Goal: Complete application form: Complete application form

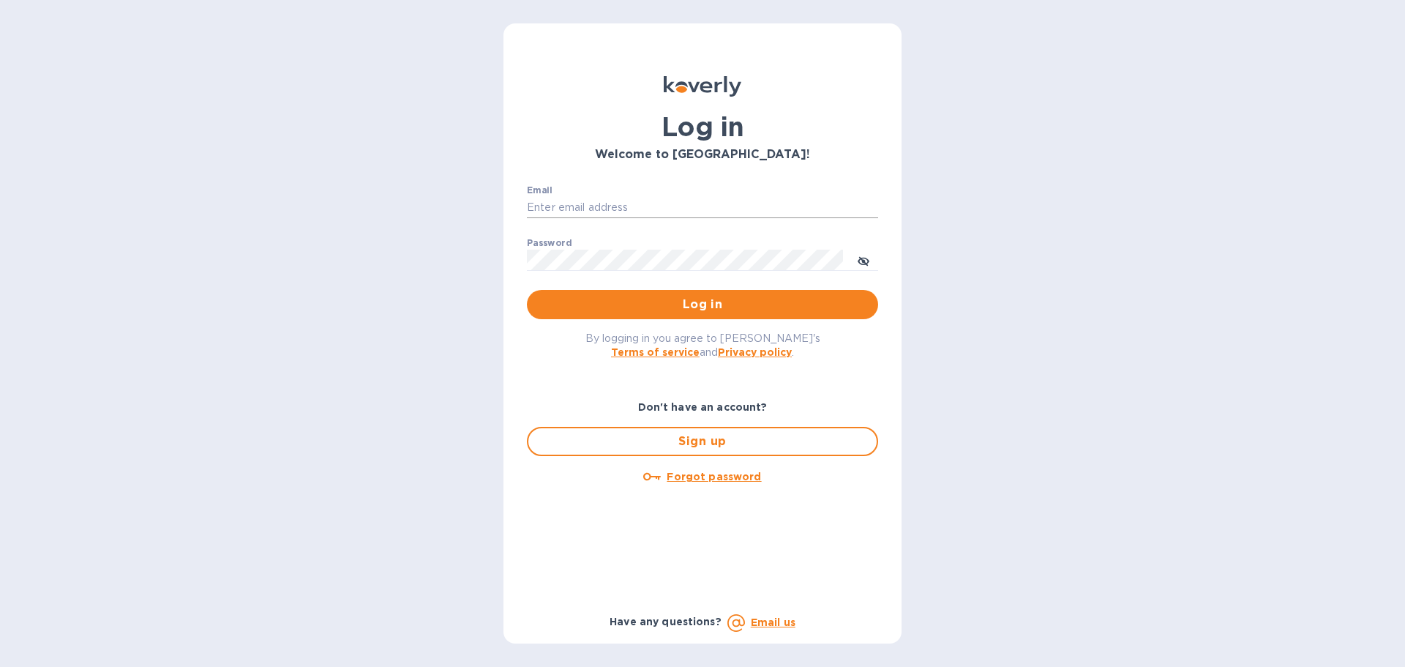
click at [686, 200] on input "Email" at bounding box center [702, 208] width 351 height 22
type input "[EMAIL_ADDRESS][DOMAIN_NAME]"
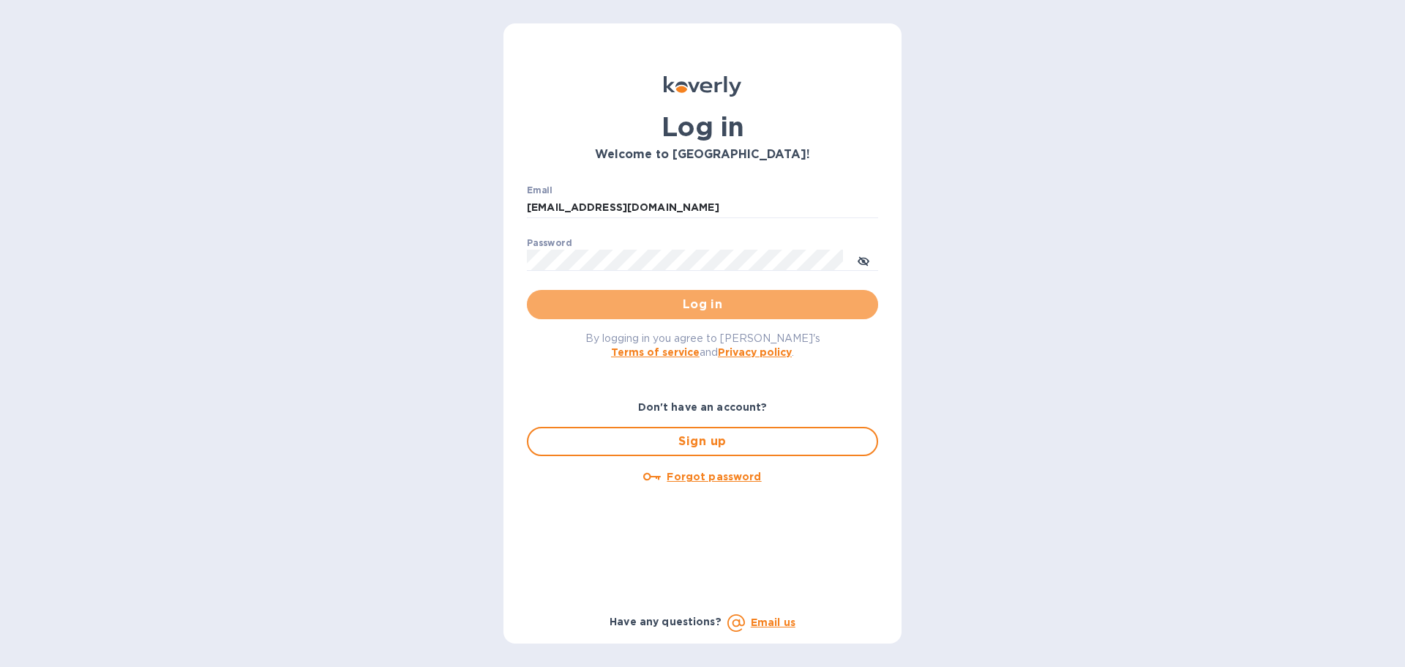
click at [708, 306] on span "Log in" at bounding box center [703, 305] width 328 height 18
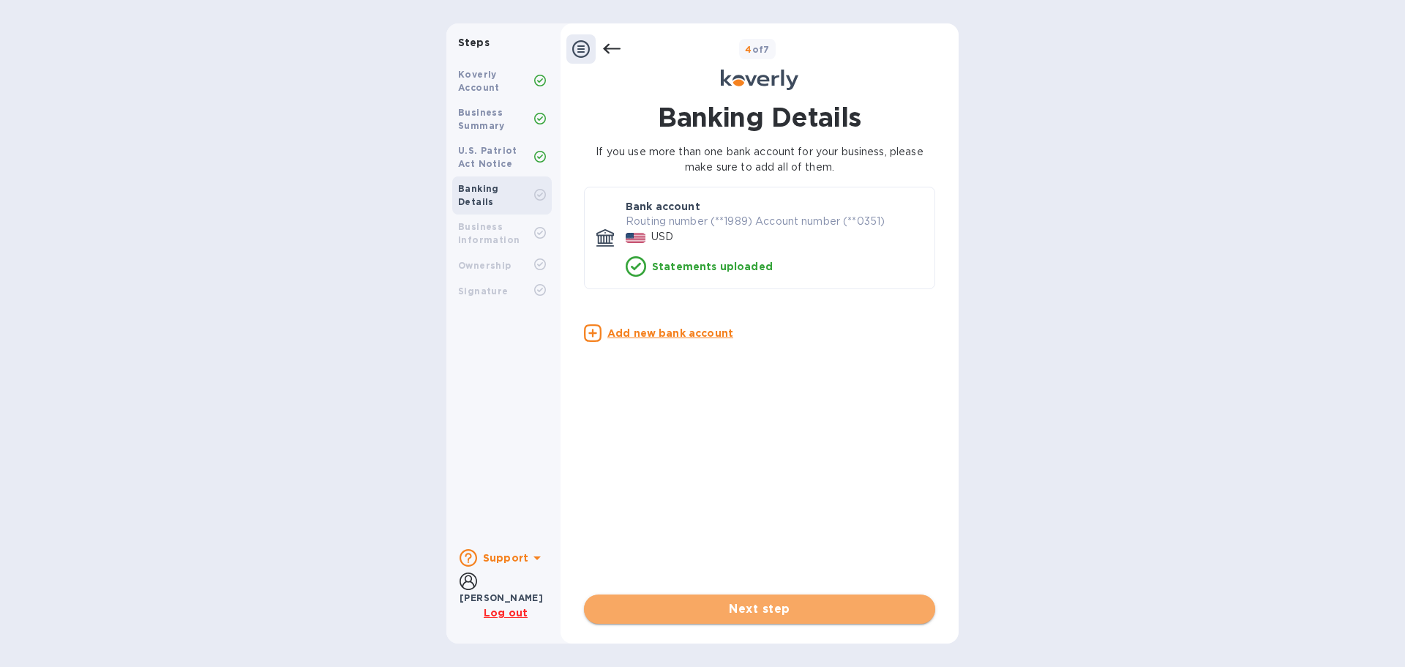
click at [773, 609] on span "Next step" at bounding box center [760, 609] width 328 height 18
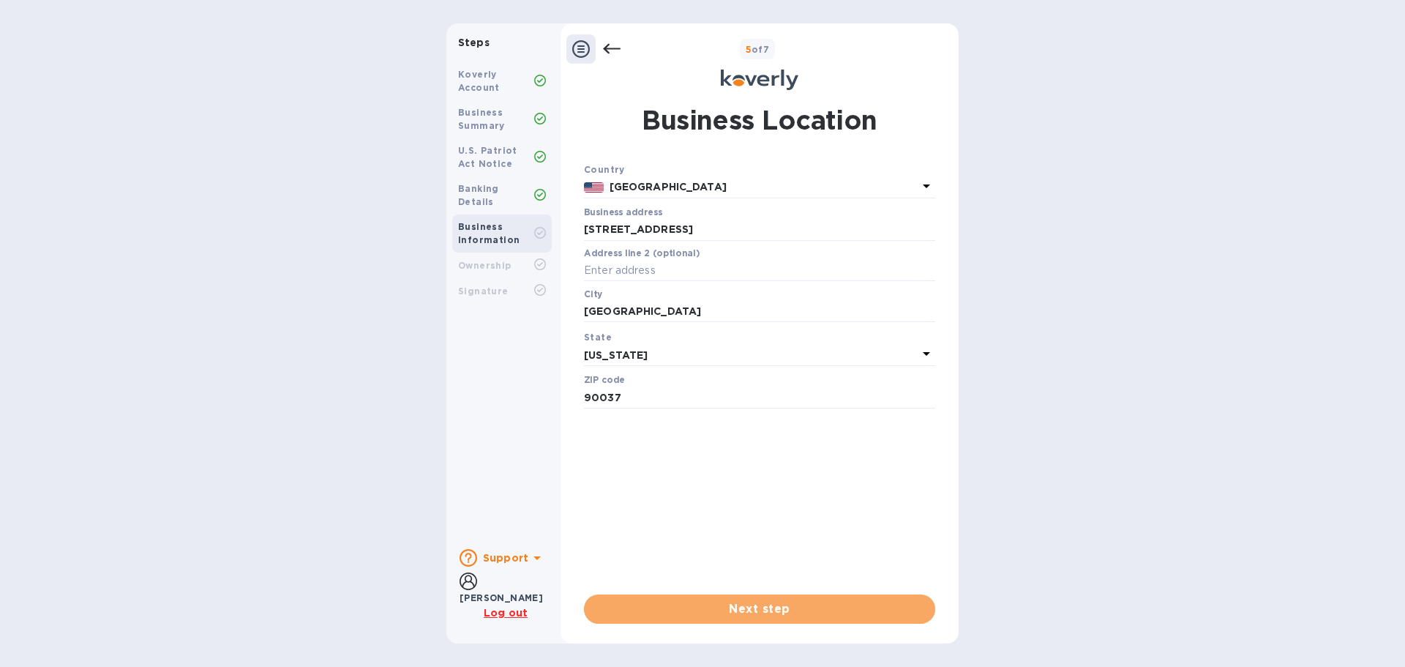
click at [773, 609] on span "Next step" at bounding box center [760, 609] width 328 height 18
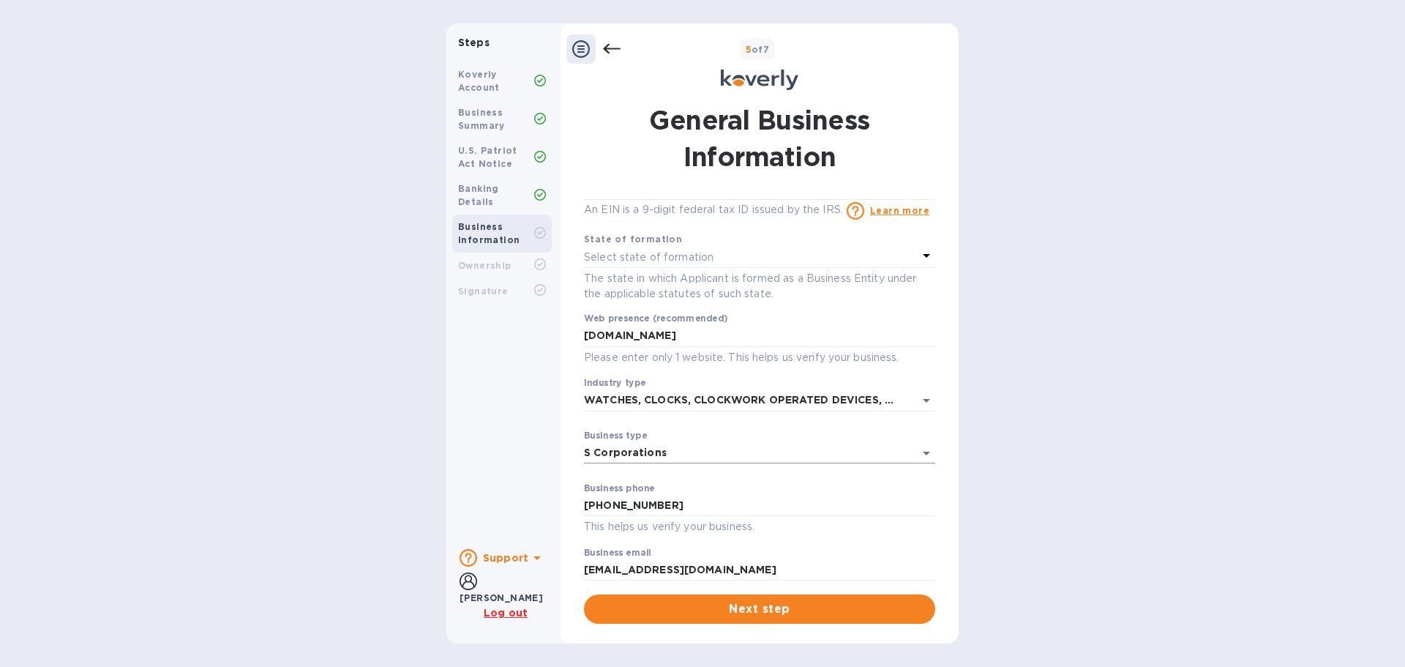
scroll to position [50, 0]
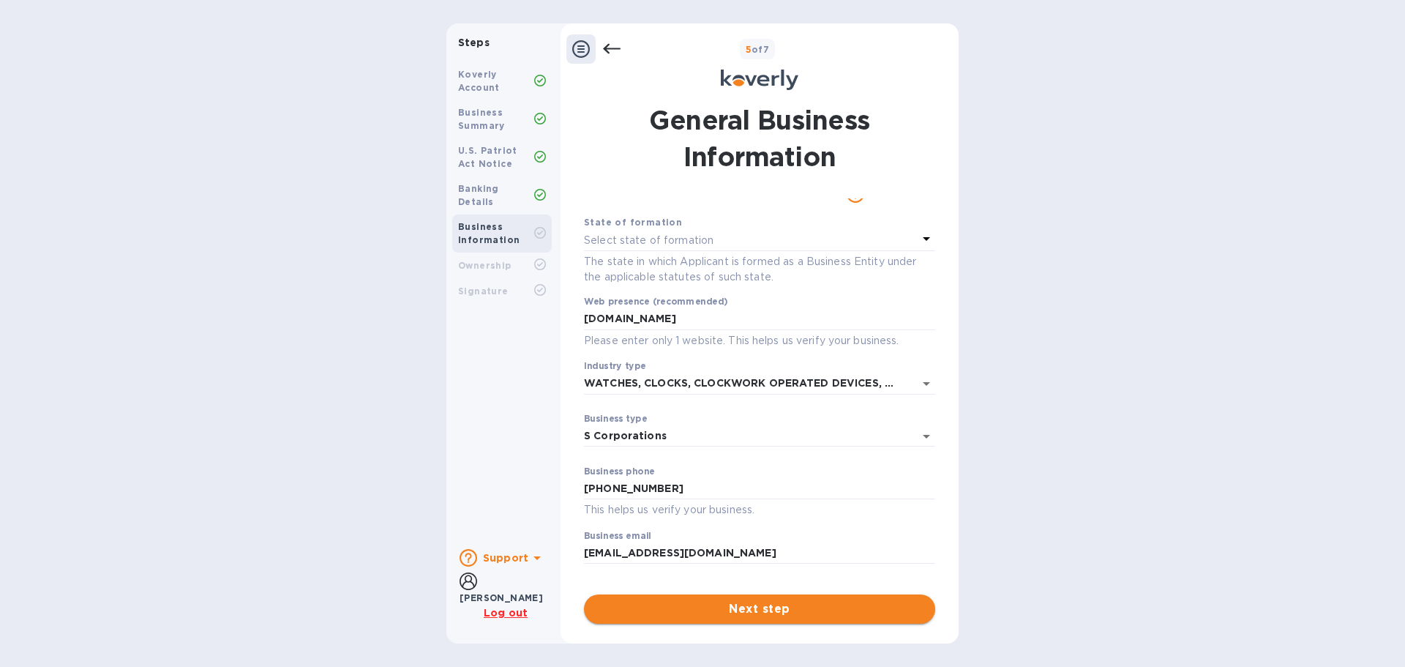
click at [750, 604] on span "Next step" at bounding box center [760, 609] width 328 height 18
click at [631, 255] on p "Select state of formation" at bounding box center [649, 255] width 130 height 15
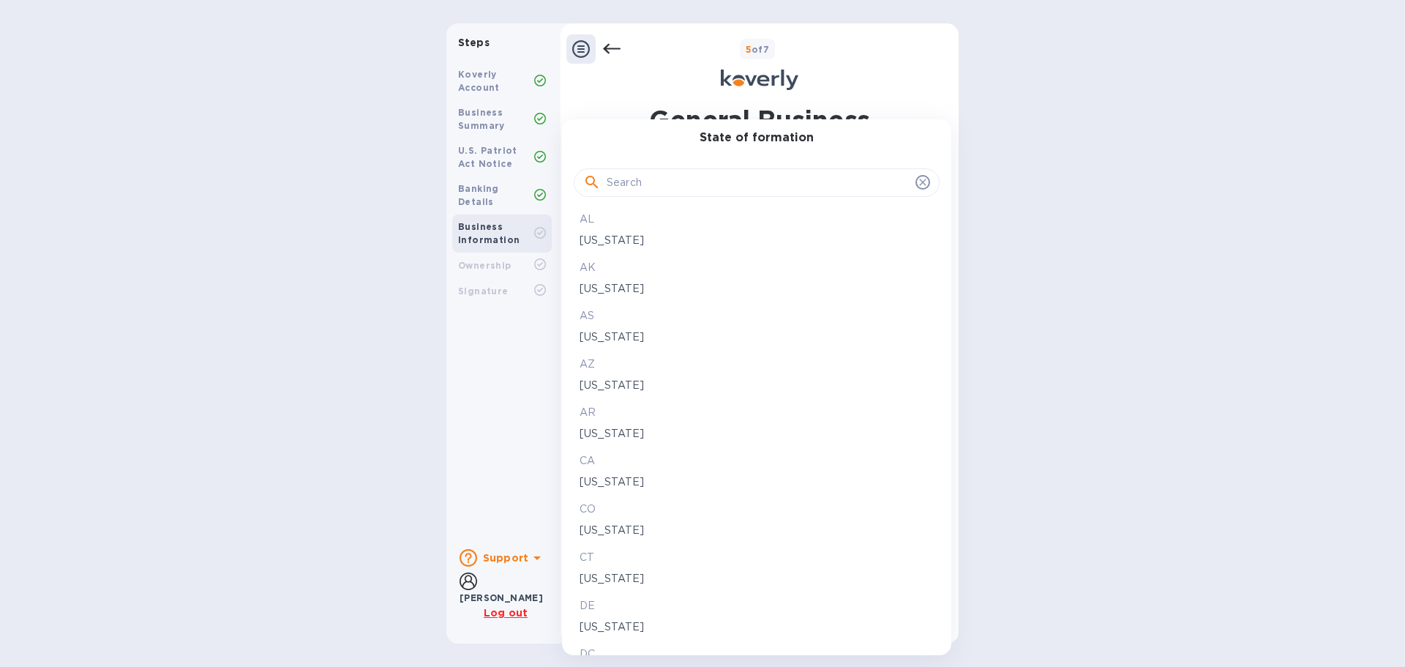
click at [605, 465] on p "CA" at bounding box center [757, 460] width 354 height 15
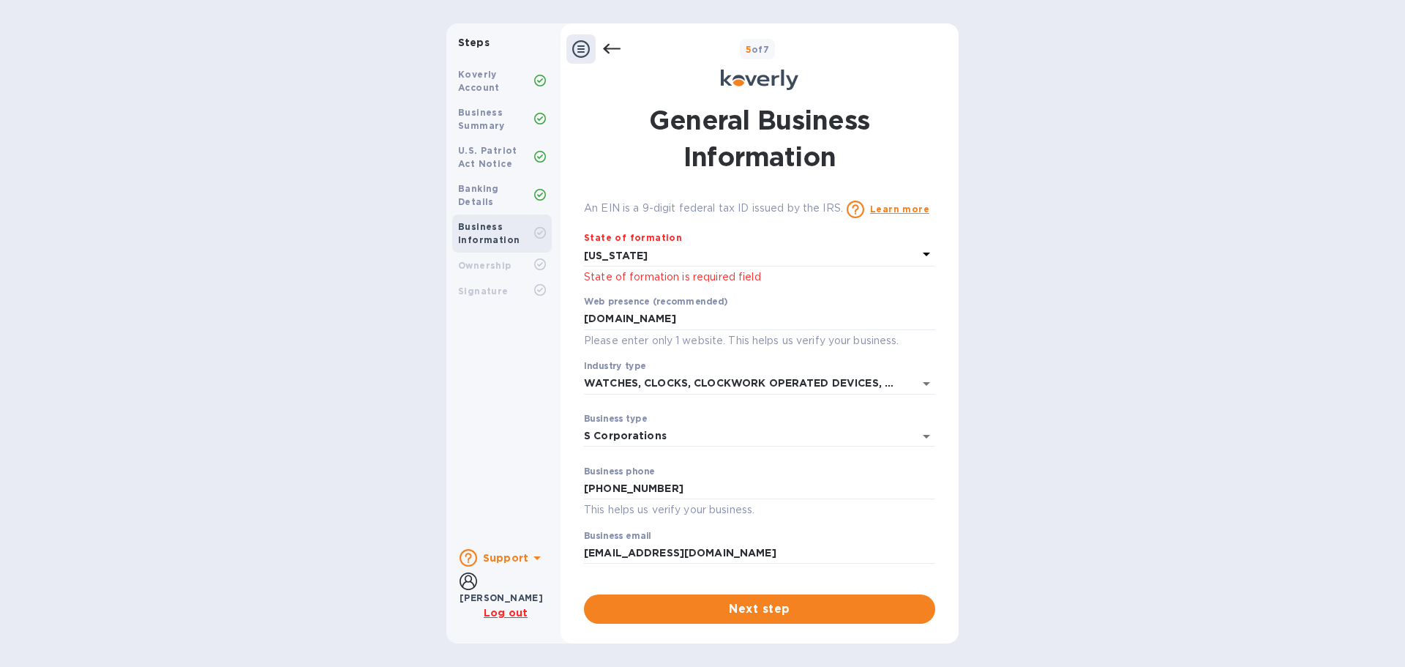
click at [767, 608] on span "Next step" at bounding box center [760, 609] width 328 height 18
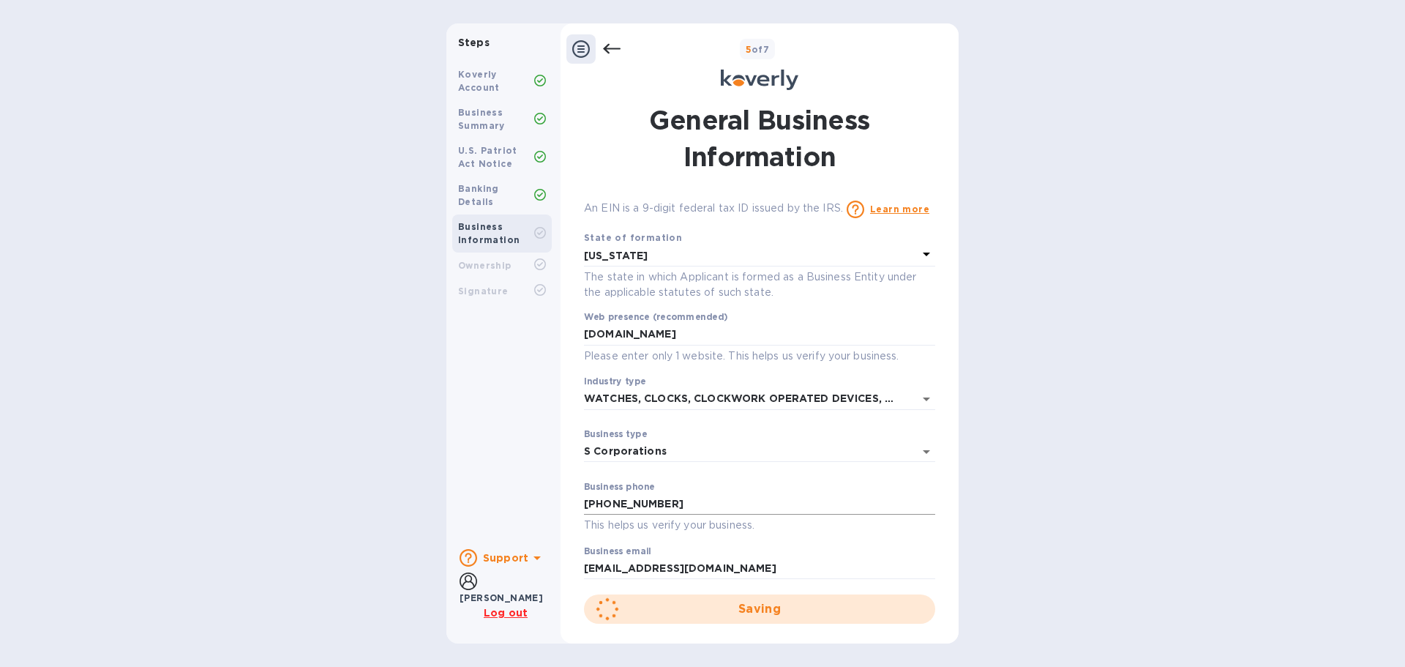
scroll to position [50, 0]
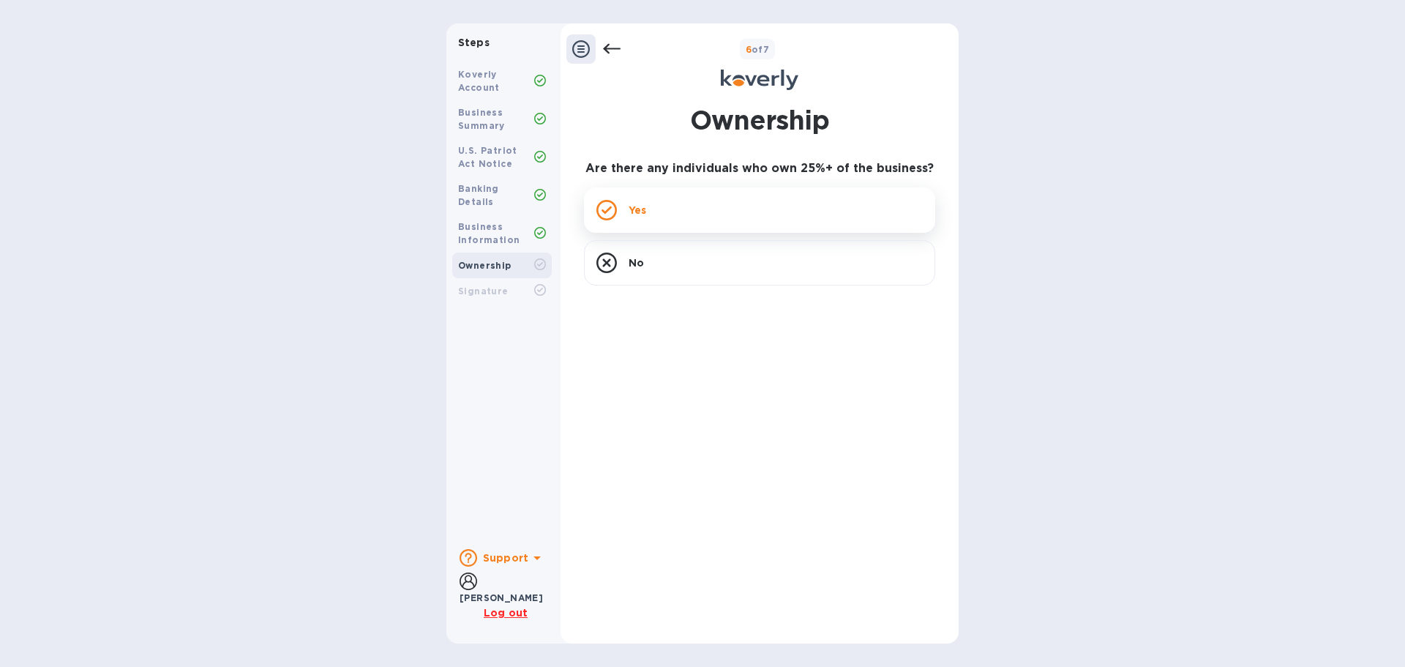
click at [673, 201] on div "Yes" at bounding box center [759, 209] width 351 height 45
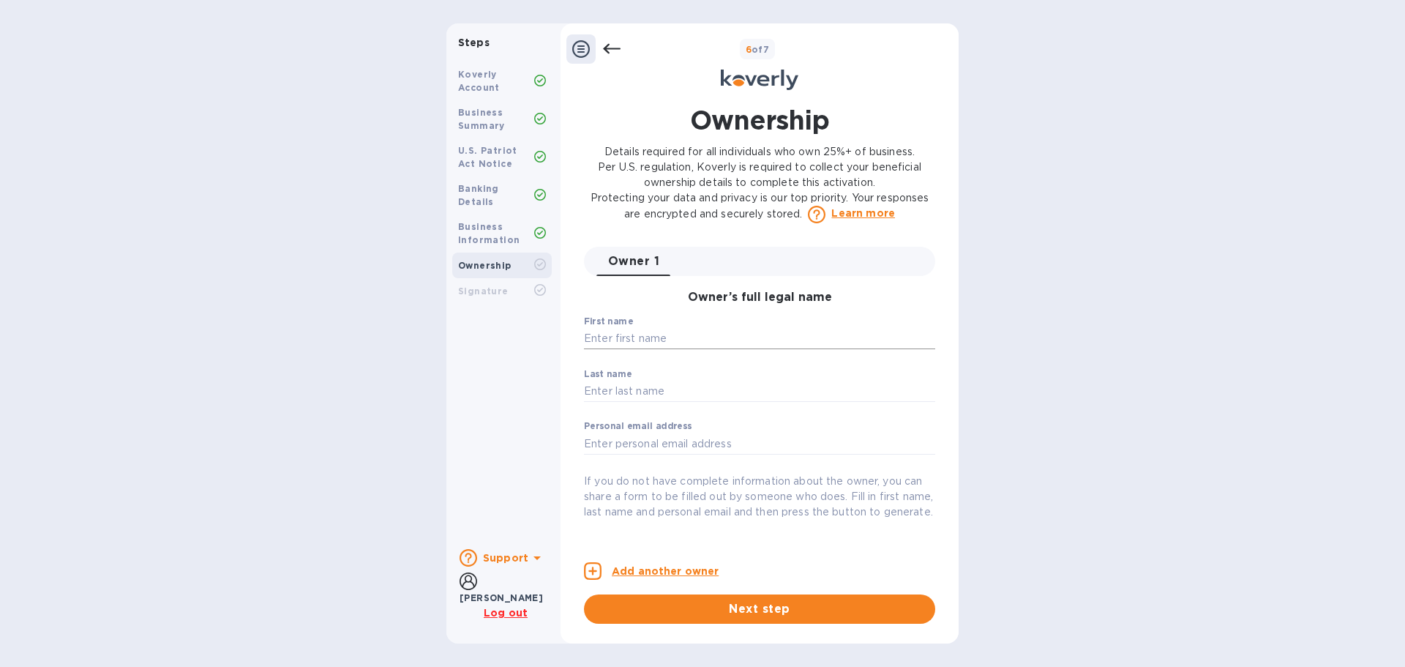
click at [658, 341] on input "text" at bounding box center [759, 339] width 351 height 22
type input "[PERSON_NAME]"
type input "[EMAIL_ADDRESS][DOMAIN_NAME]"
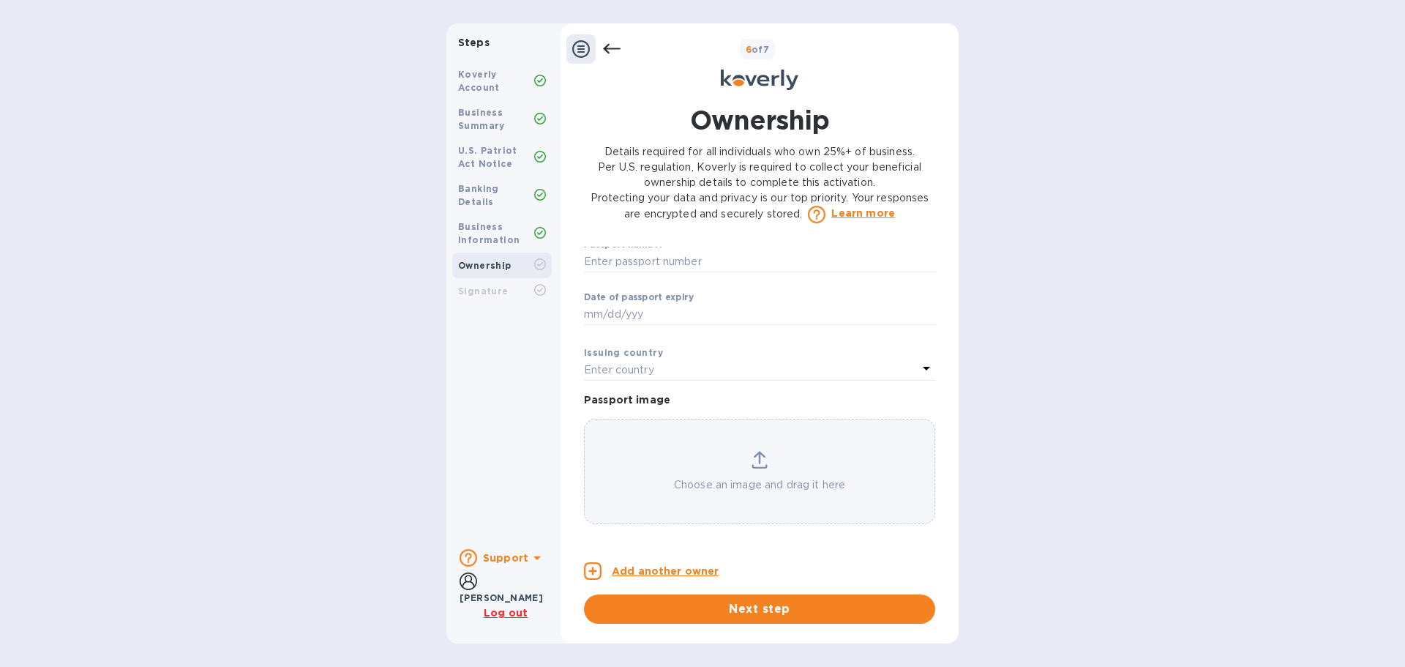
scroll to position [1024, 0]
click at [709, 607] on span "Next step" at bounding box center [760, 609] width 328 height 18
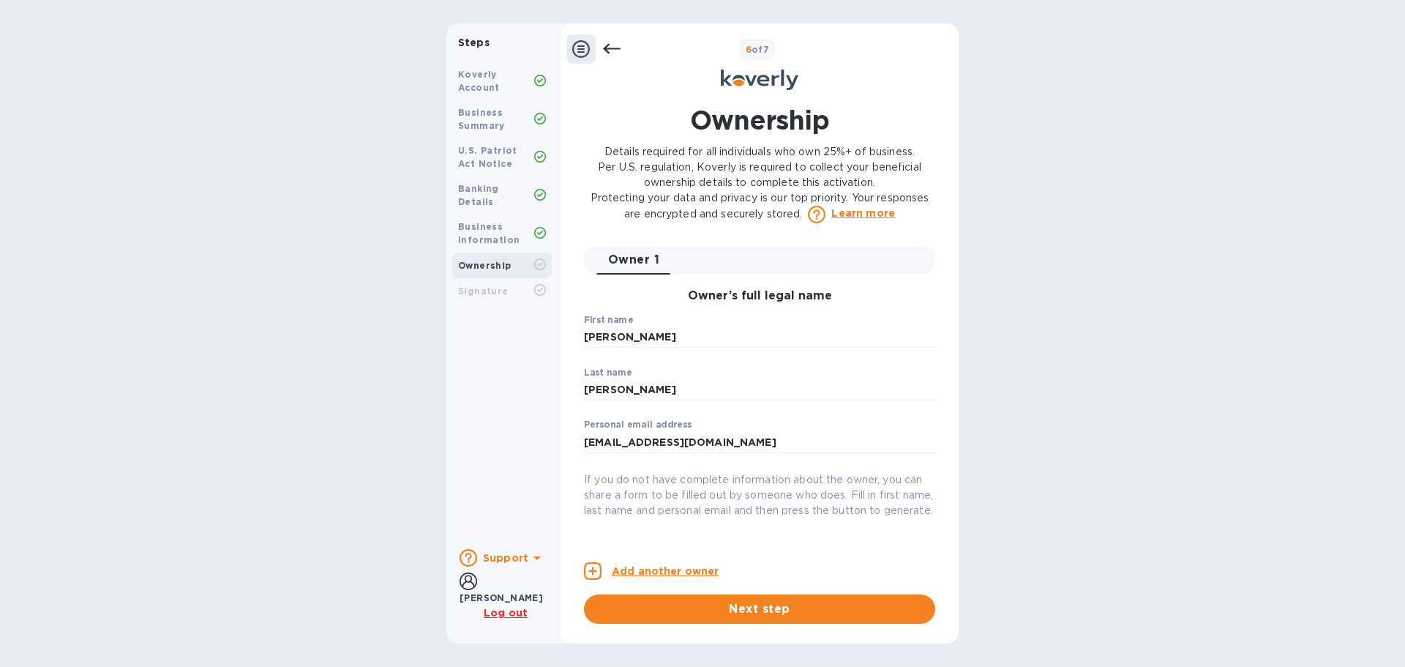
scroll to position [0, 0]
click at [608, 48] on icon at bounding box center [612, 49] width 18 height 18
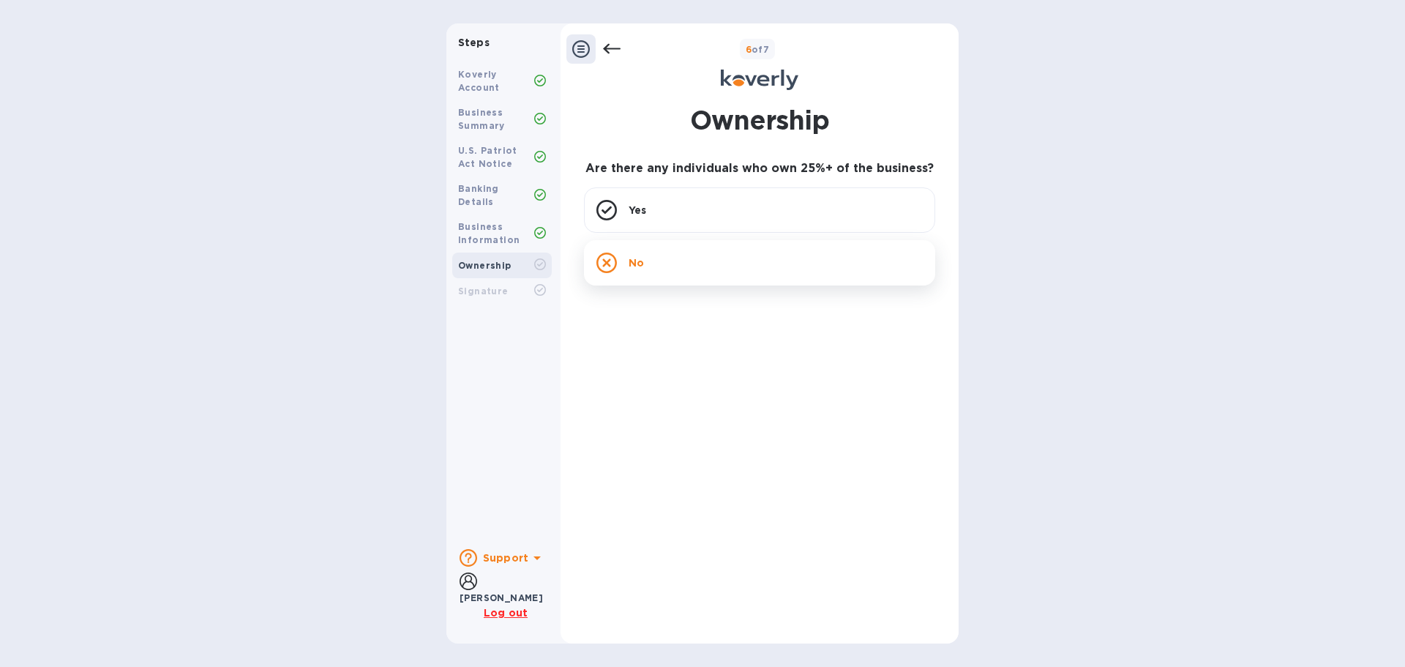
click at [674, 266] on div "No" at bounding box center [759, 262] width 351 height 45
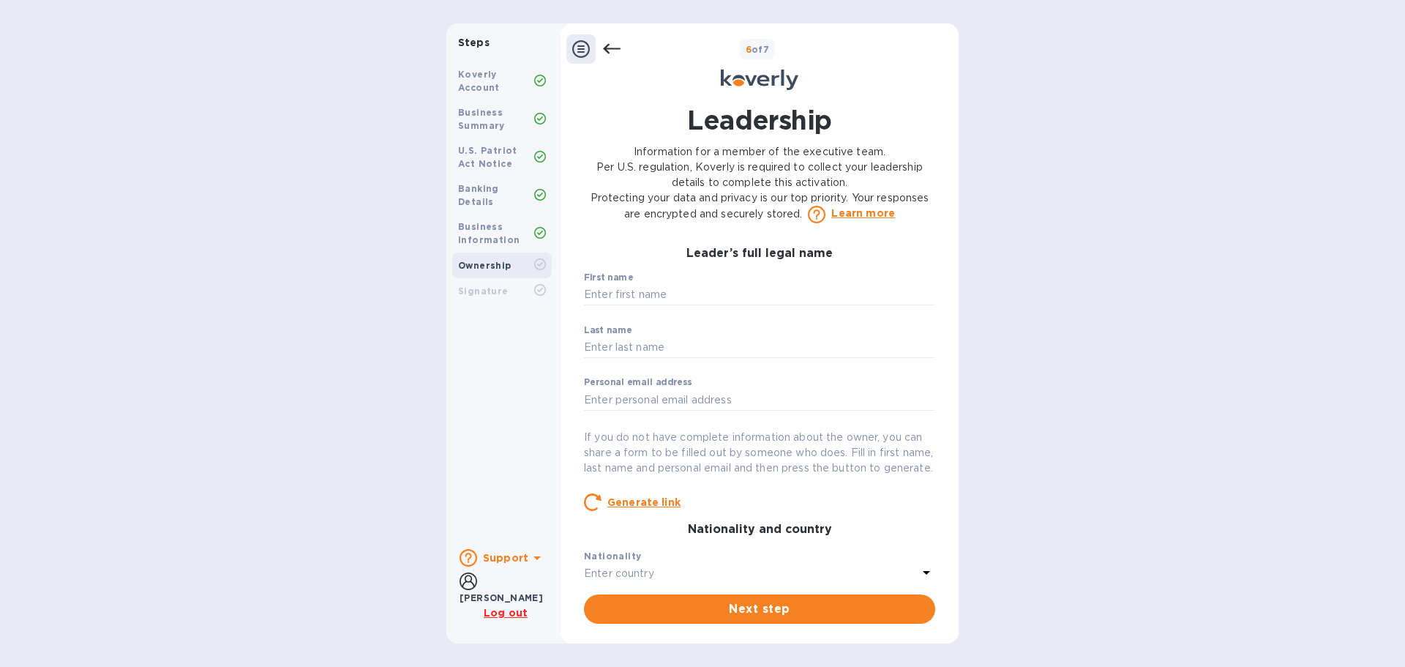
click at [612, 48] on icon at bounding box center [612, 49] width 18 height 18
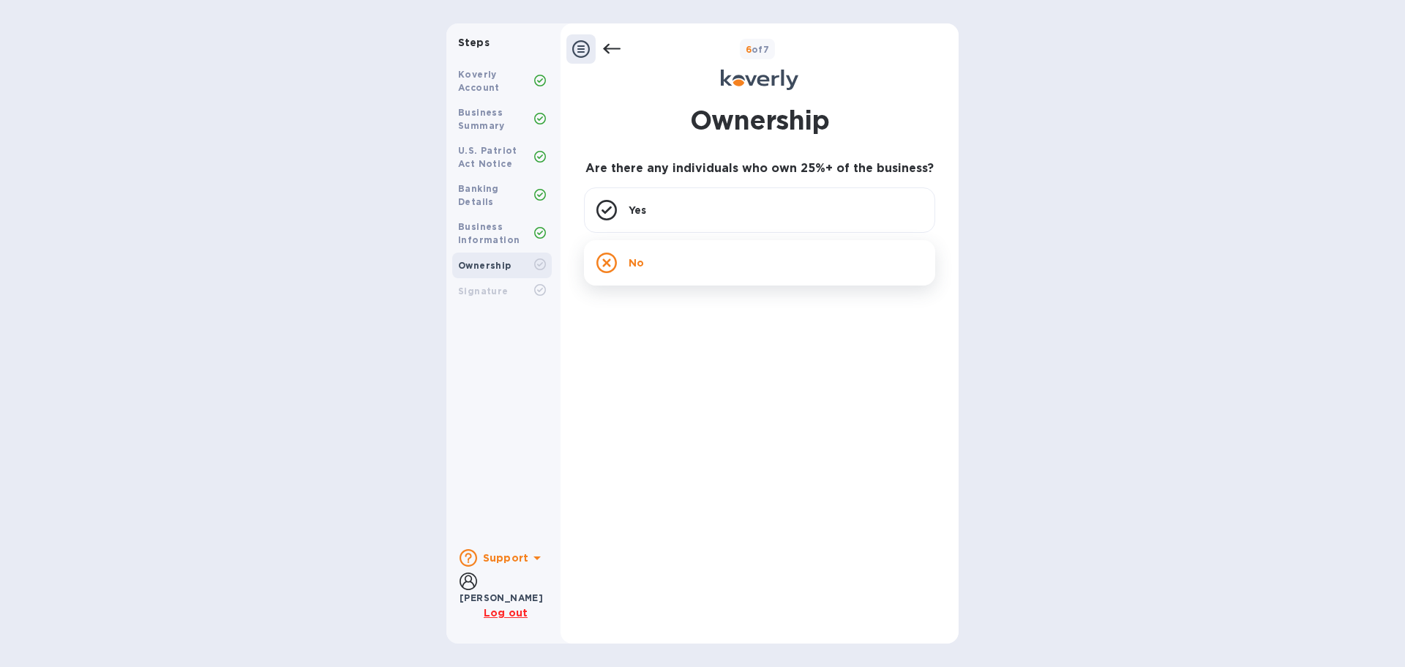
click at [698, 247] on div "No" at bounding box center [759, 262] width 351 height 45
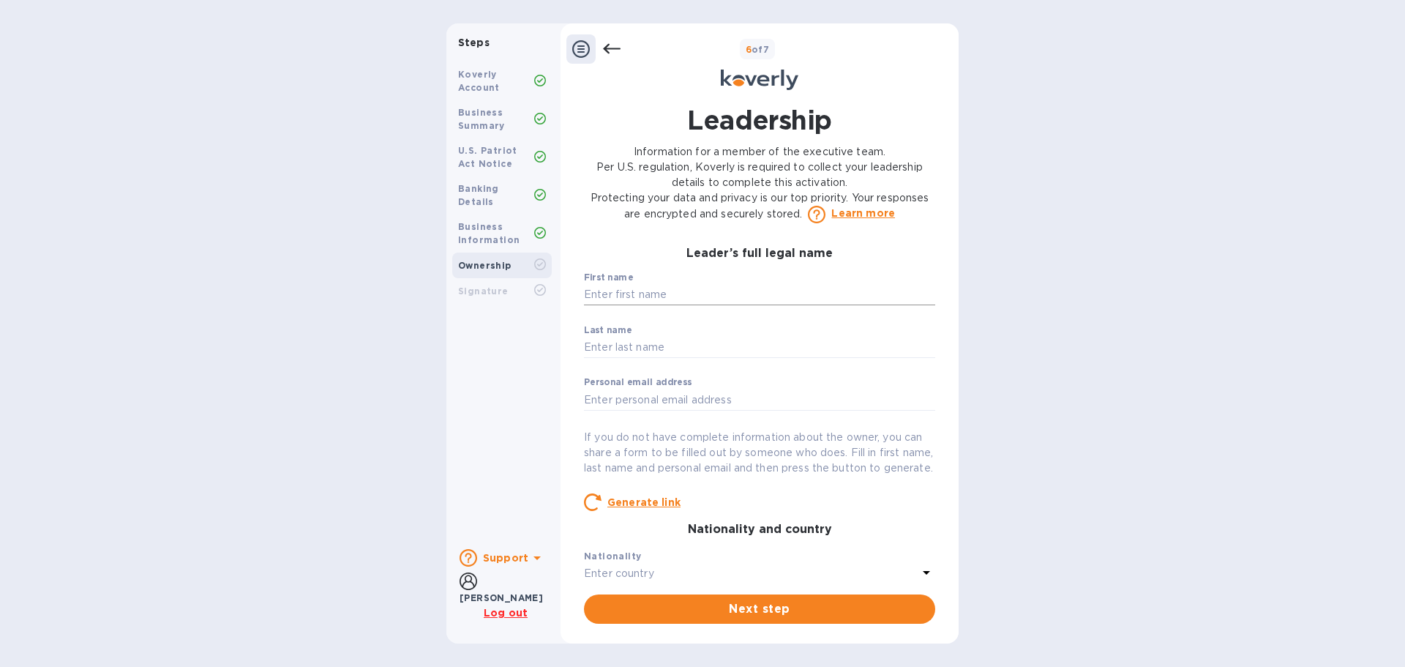
click at [659, 298] on input "text" at bounding box center [759, 295] width 351 height 22
type input "Amin"
type input "[PERSON_NAME]"
type input "[EMAIL_ADDRESS][DOMAIN_NAME]"
type input "[STREET_ADDRESS]"
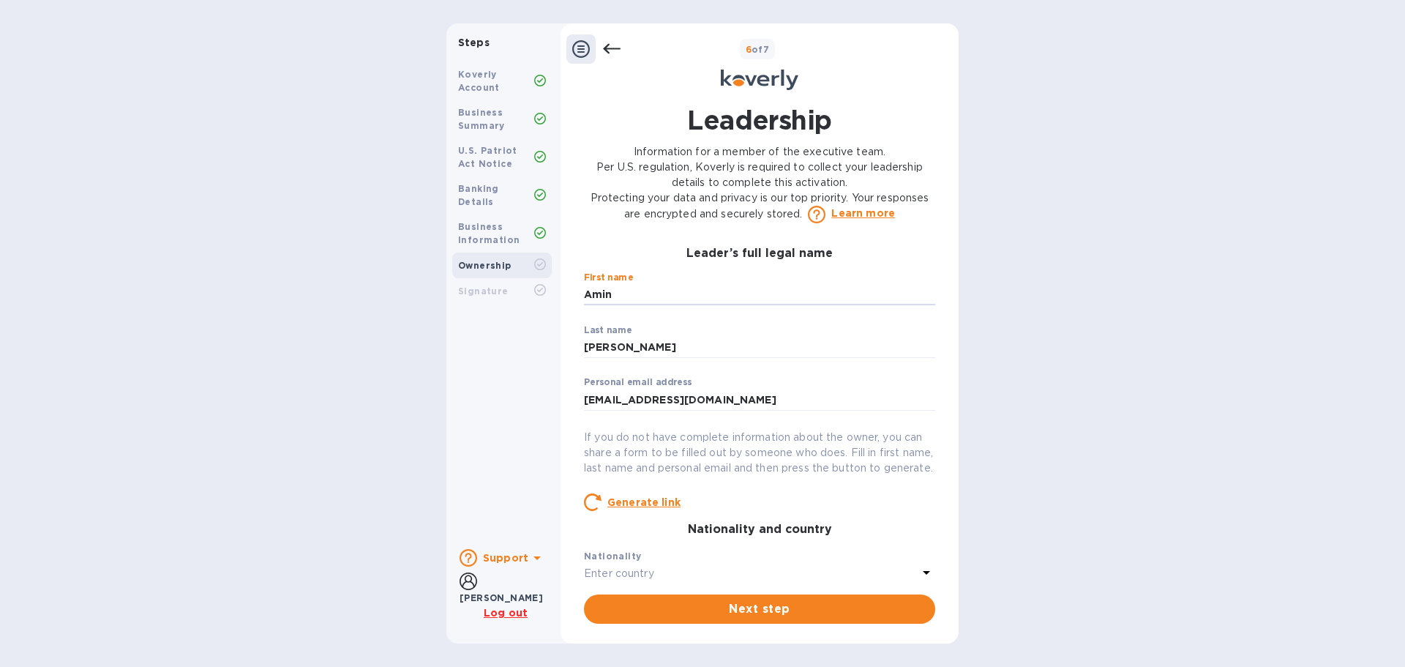
type input "[GEOGRAPHIC_DATA][PERSON_NAME]"
type input "[GEOGRAPHIC_DATA]"
type input "90405"
type input "***74"
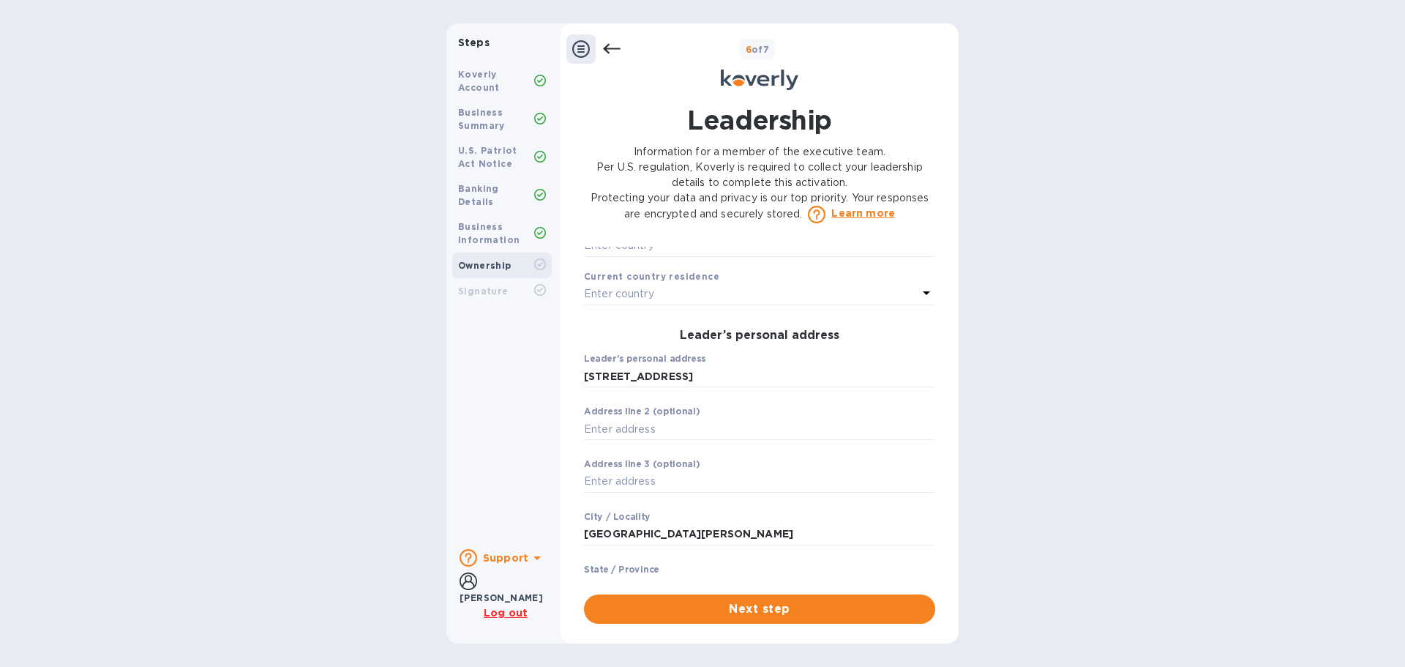
scroll to position [293, 0]
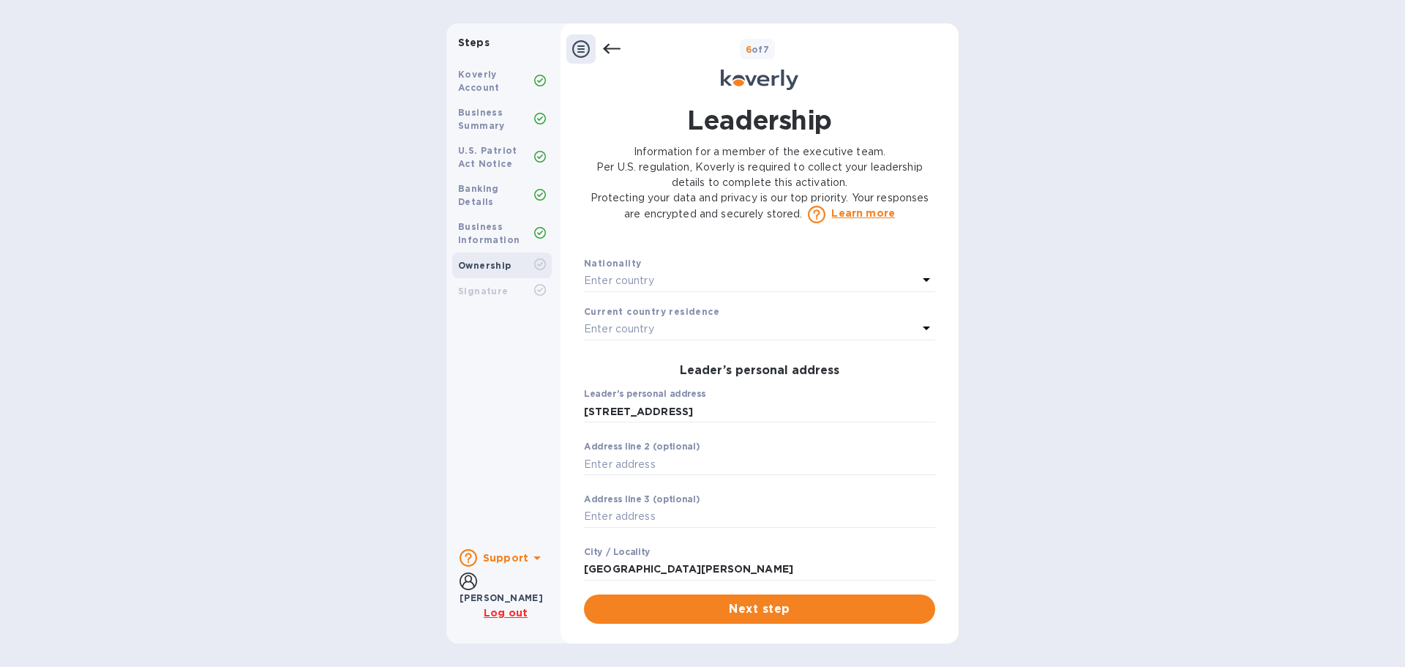
click at [661, 291] on div "Enter country" at bounding box center [751, 281] width 334 height 20
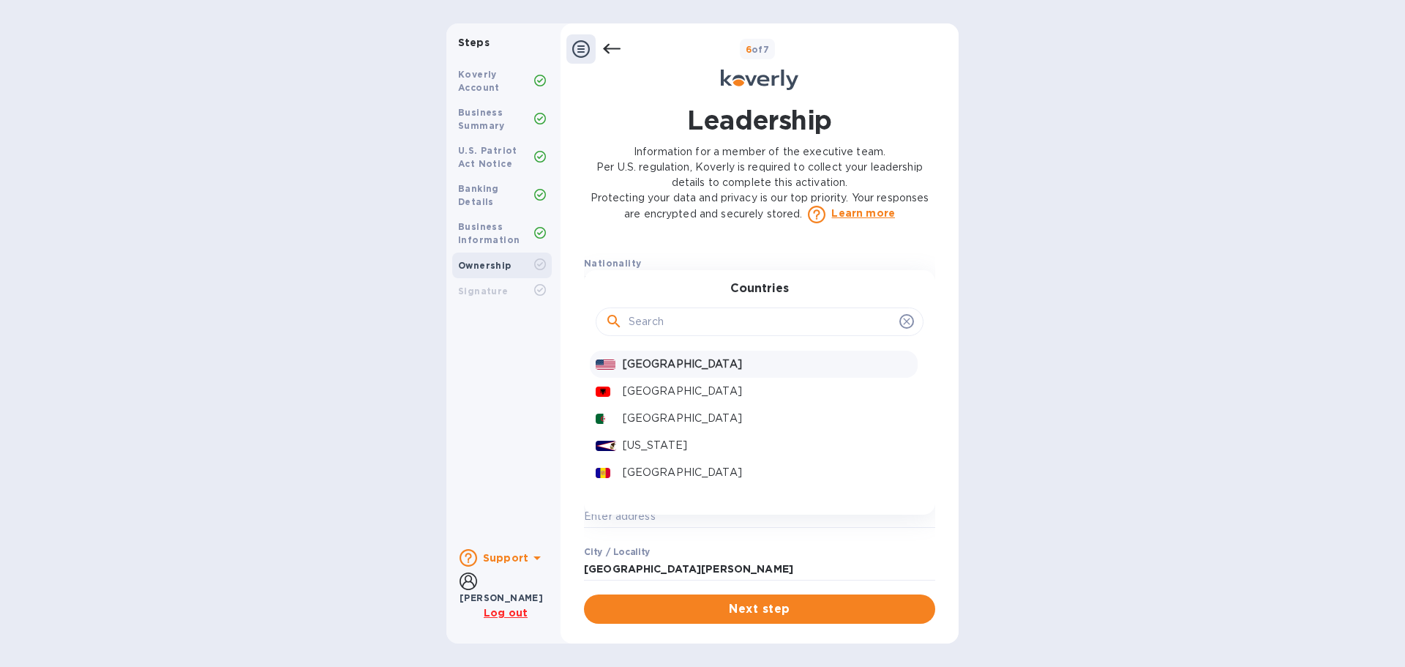
click at [633, 372] on p "[GEOGRAPHIC_DATA]" at bounding box center [767, 363] width 289 height 15
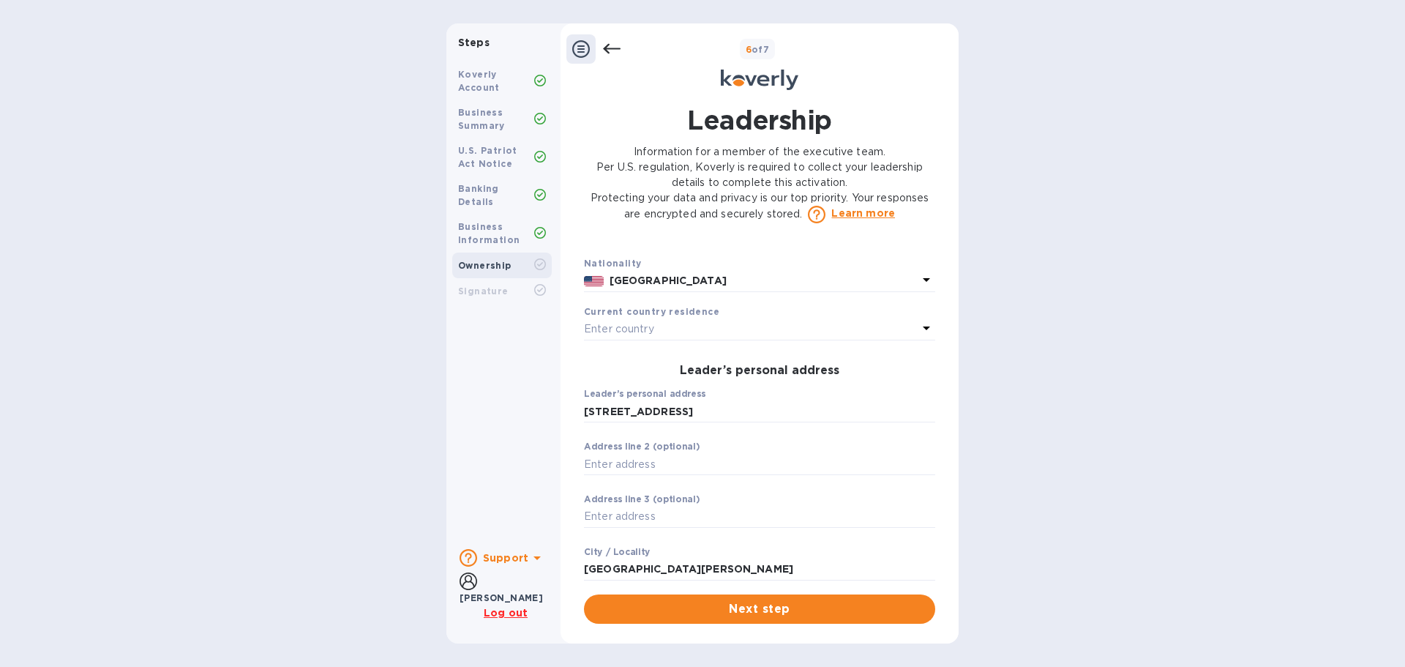
click at [672, 340] on div "Enter country" at bounding box center [751, 329] width 334 height 20
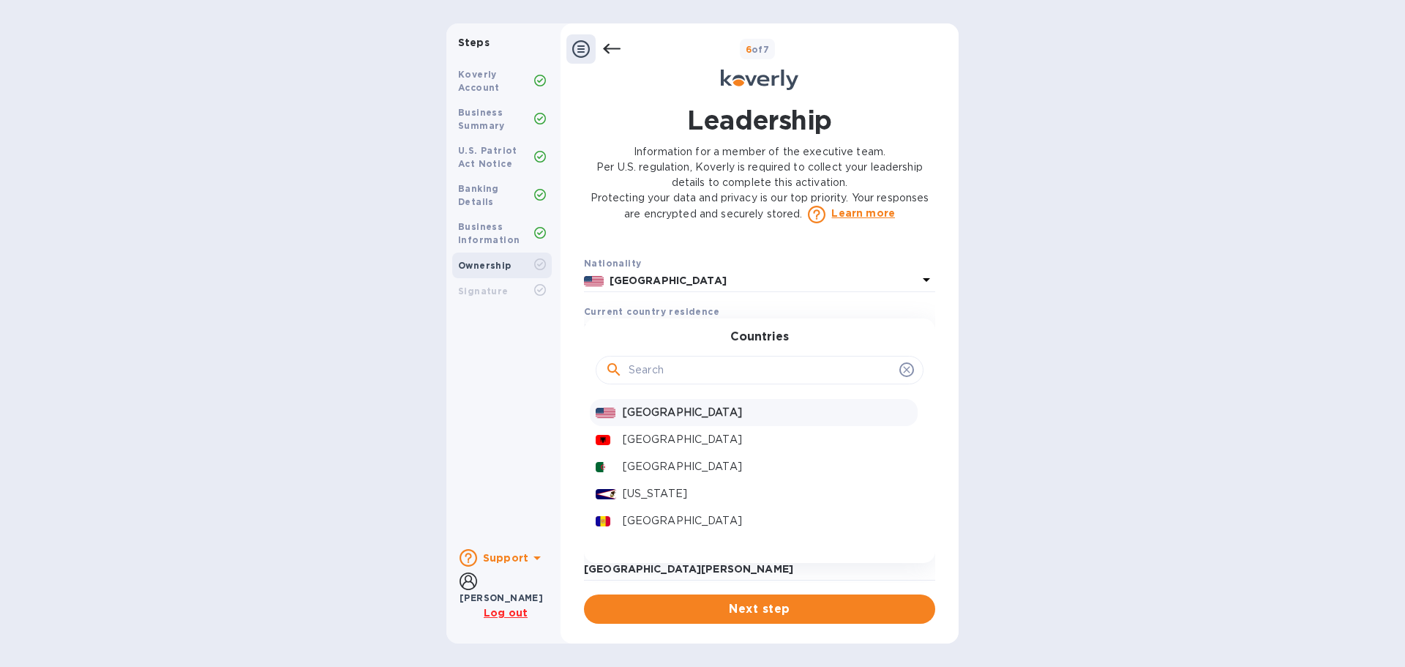
click at [653, 416] on div "[GEOGRAPHIC_DATA]" at bounding box center [754, 412] width 328 height 27
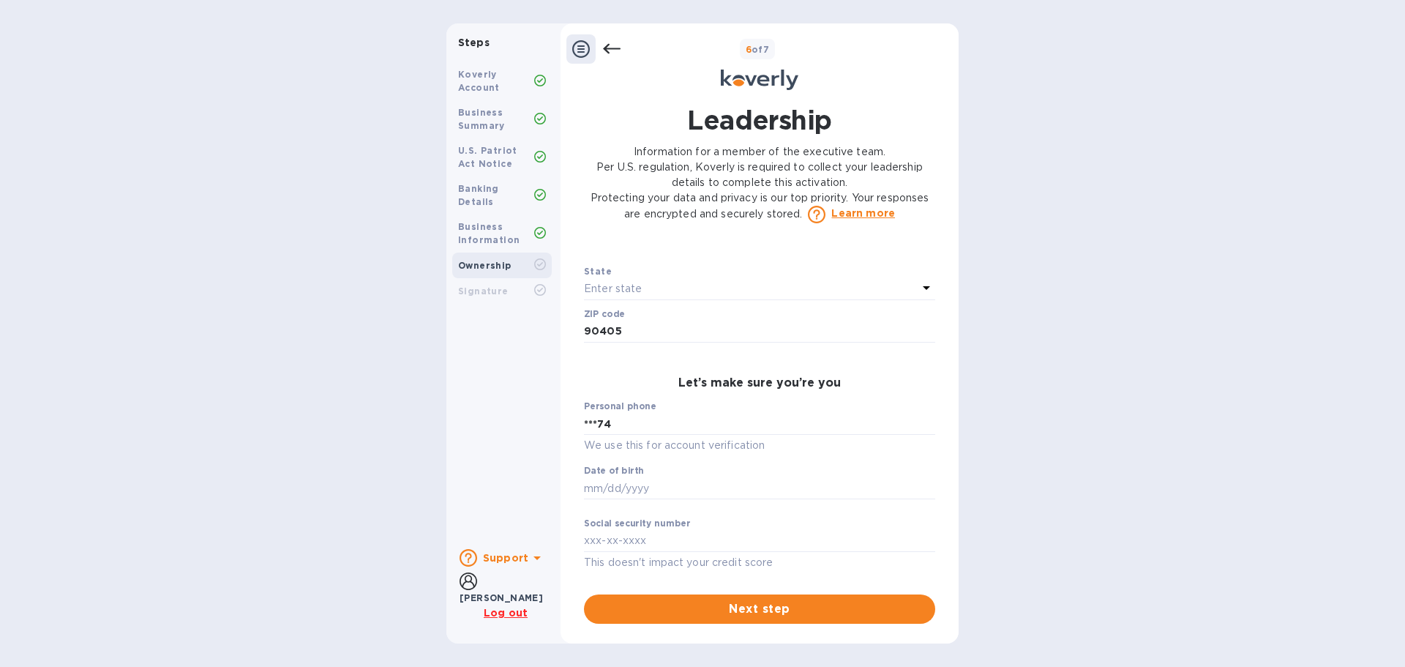
scroll to position [591, 0]
click at [603, 479] on input "text" at bounding box center [759, 488] width 351 height 22
type input "***79"
click at [615, 533] on input "text" at bounding box center [759, 541] width 351 height 22
type input "***30"
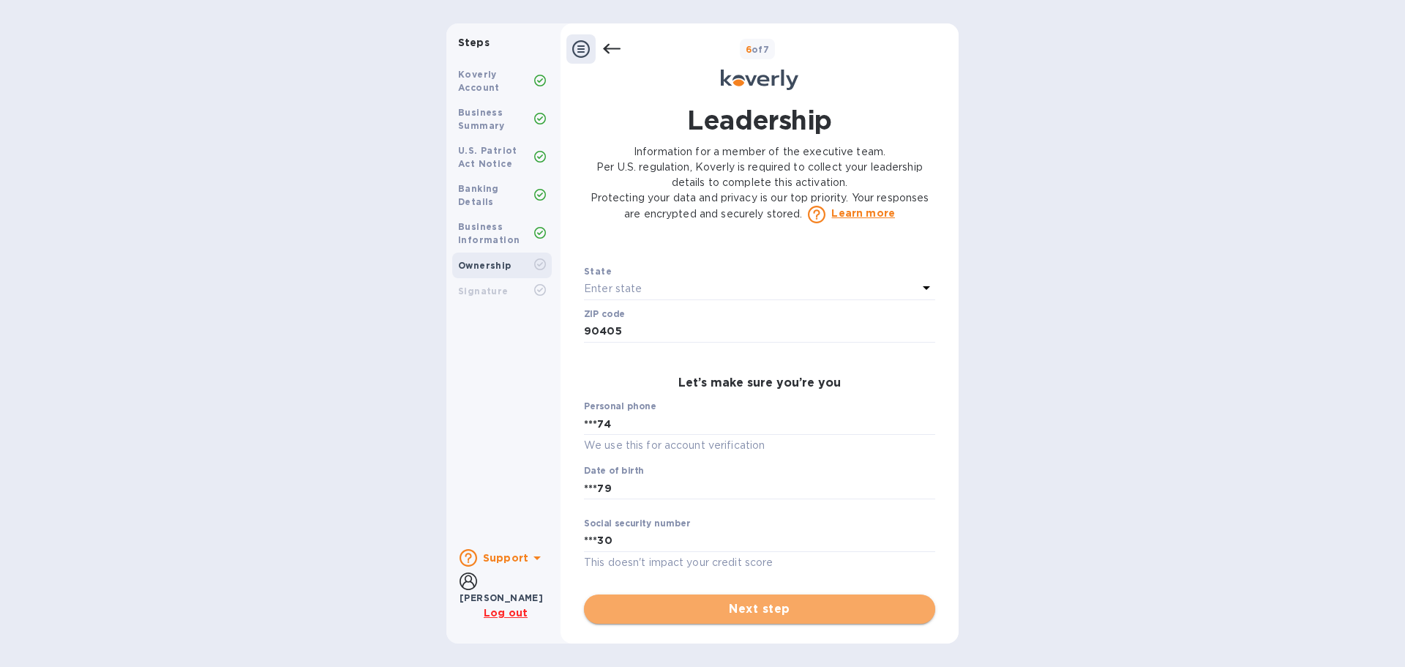
click at [719, 608] on span "Next step" at bounding box center [760, 609] width 328 height 18
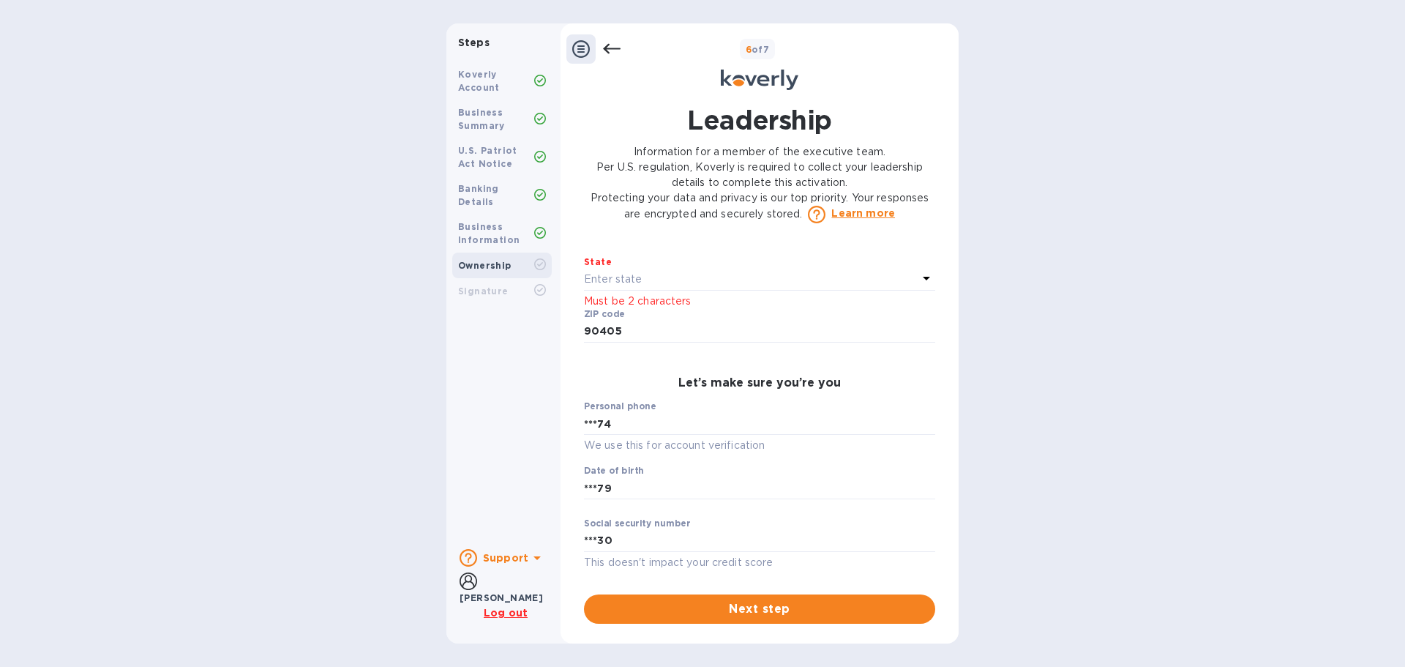
scroll to position [518, 0]
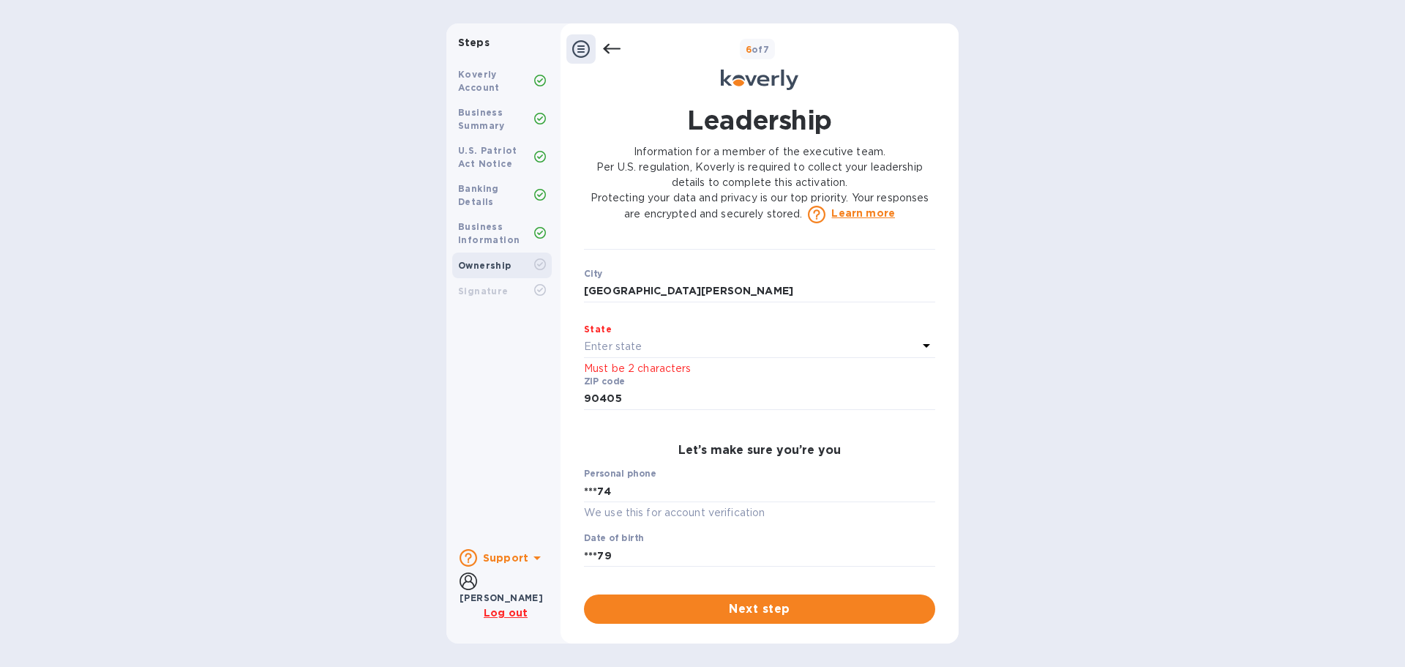
click at [661, 357] on div "Enter state" at bounding box center [751, 347] width 334 height 20
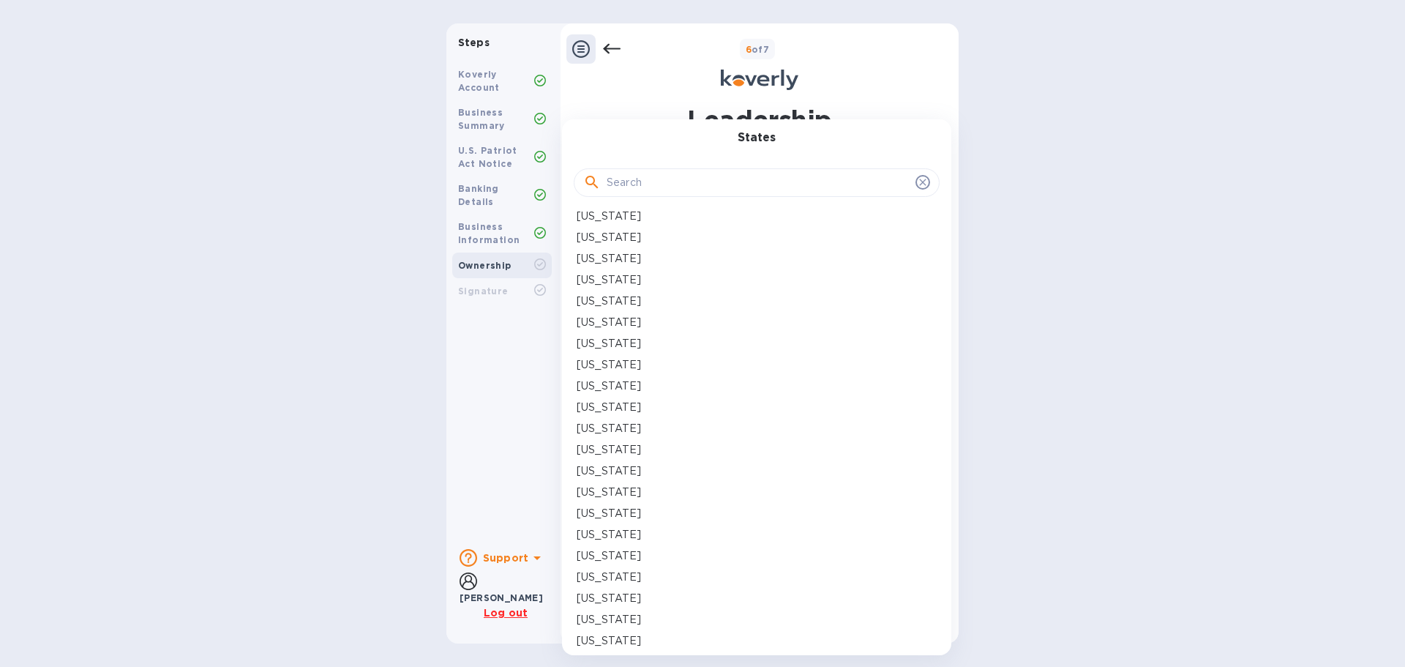
click at [616, 323] on p "[US_STATE]" at bounding box center [609, 322] width 64 height 15
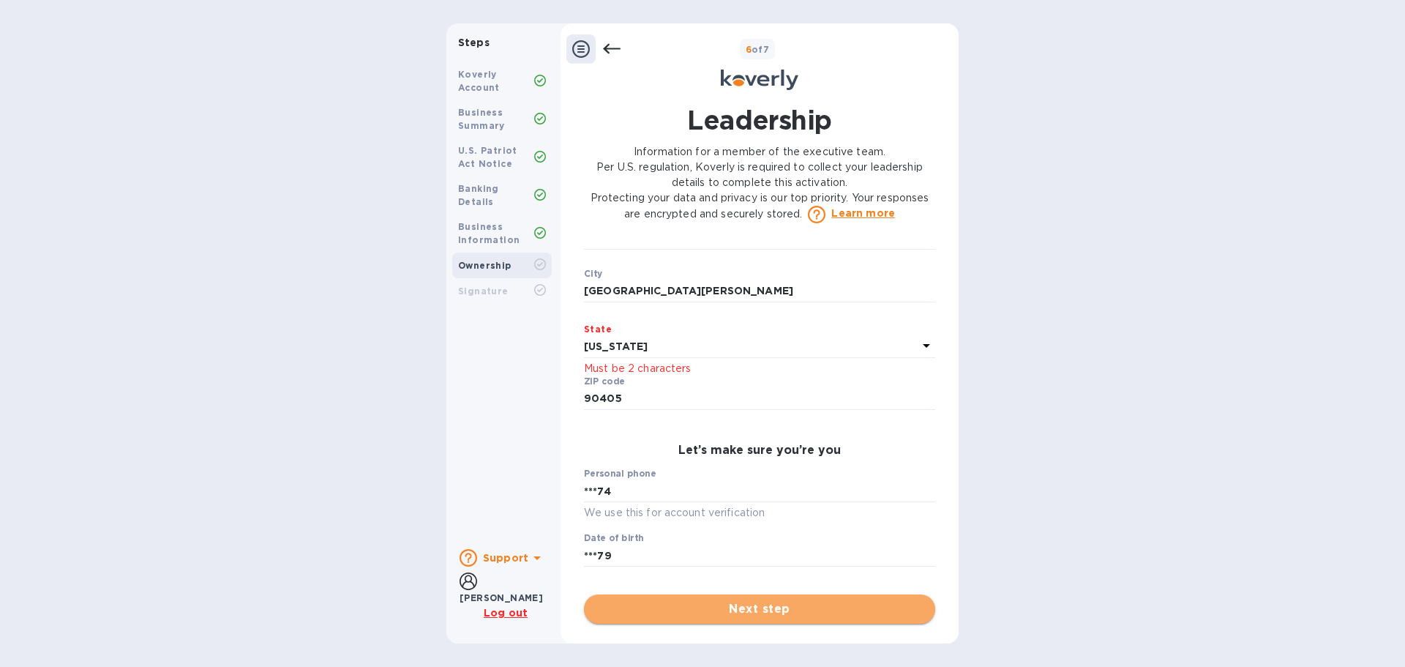
click at [746, 596] on button "Next step" at bounding box center [759, 608] width 351 height 29
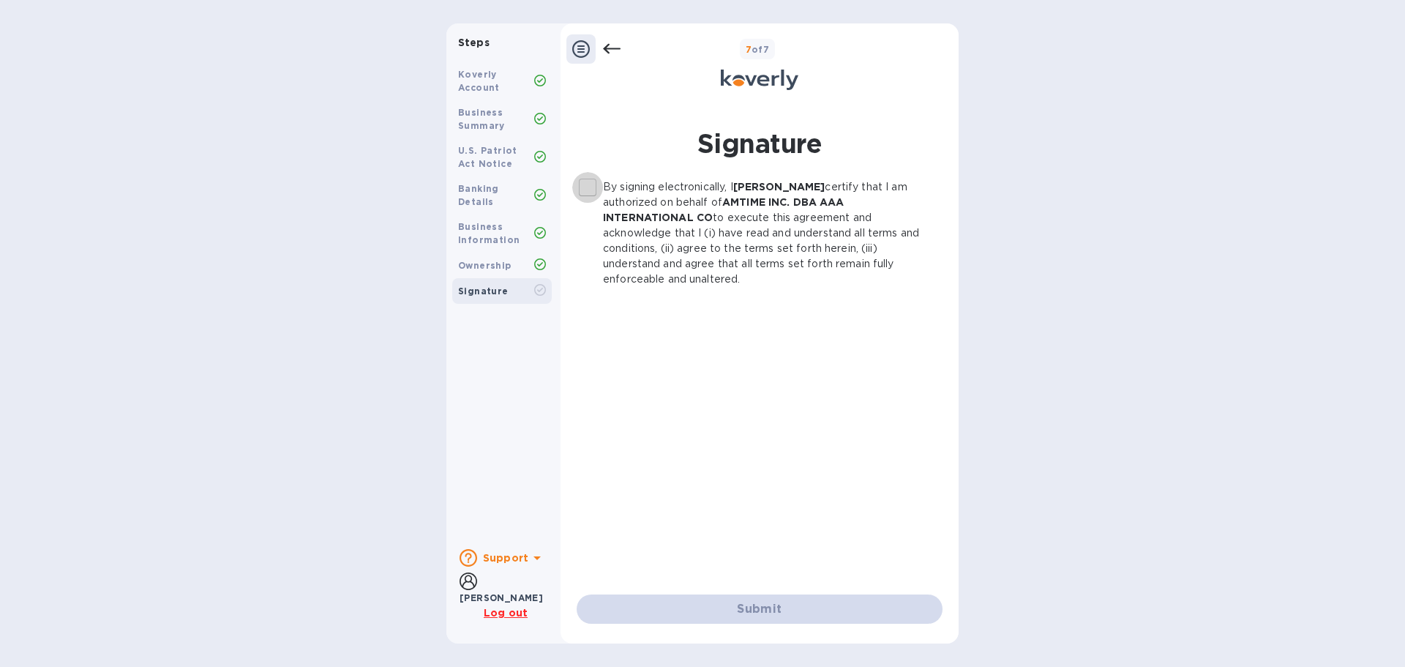
click at [588, 188] on input "By signing electronically, I [PERSON_NAME] certify that I am authorized on beha…" at bounding box center [587, 187] width 31 height 31
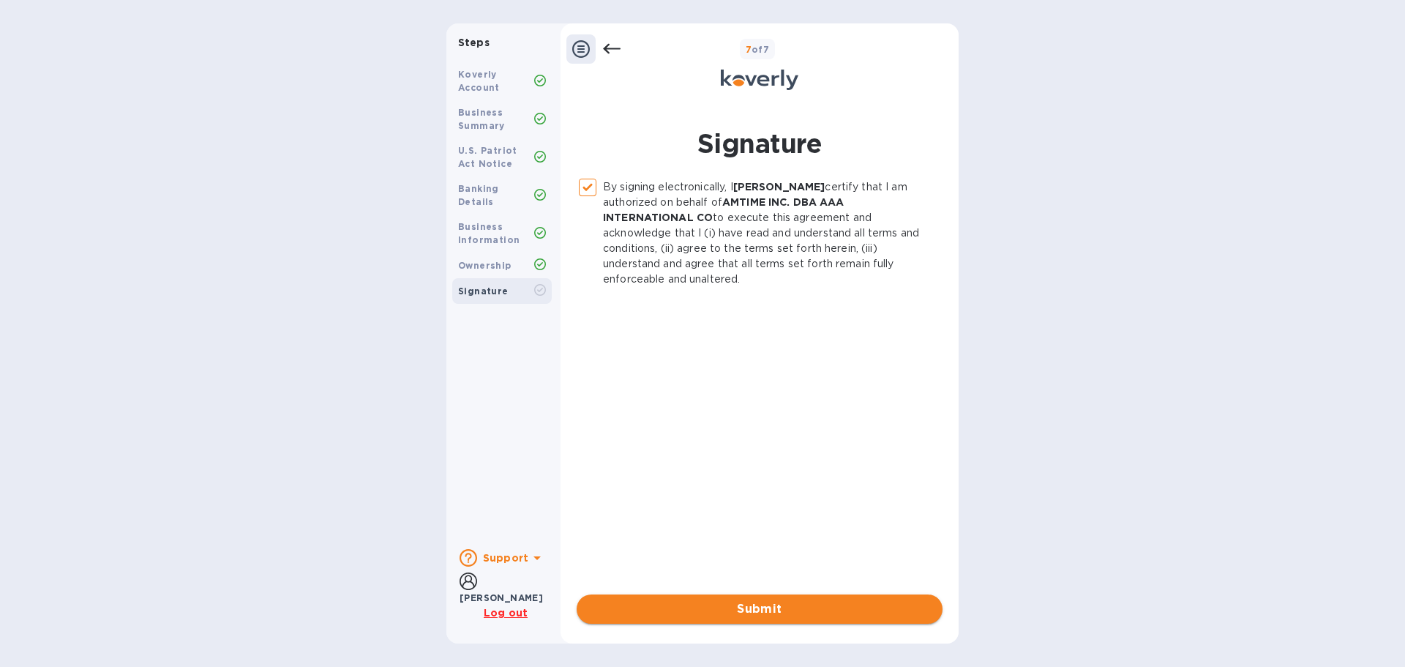
click at [741, 601] on span "Submit" at bounding box center [759, 609] width 342 height 18
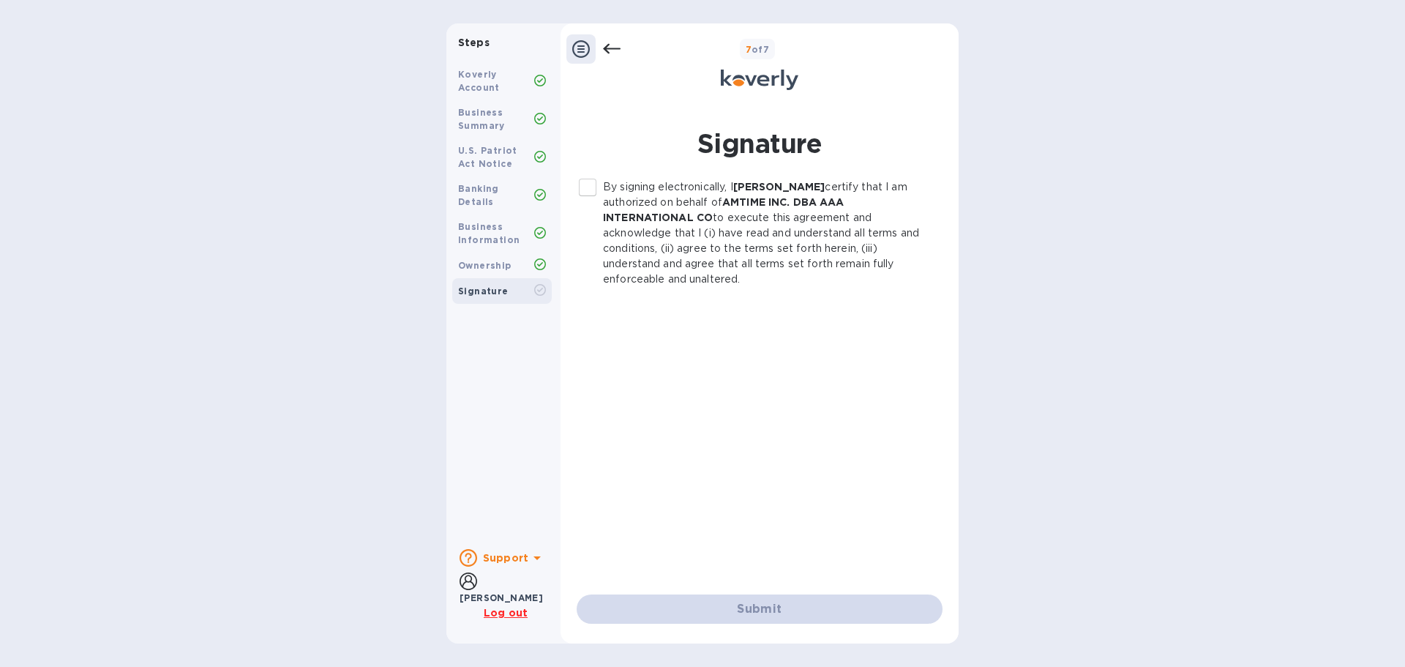
click at [593, 182] on input "By signing electronically, I [PERSON_NAME] certify that I am authorized on beha…" at bounding box center [587, 187] width 31 height 31
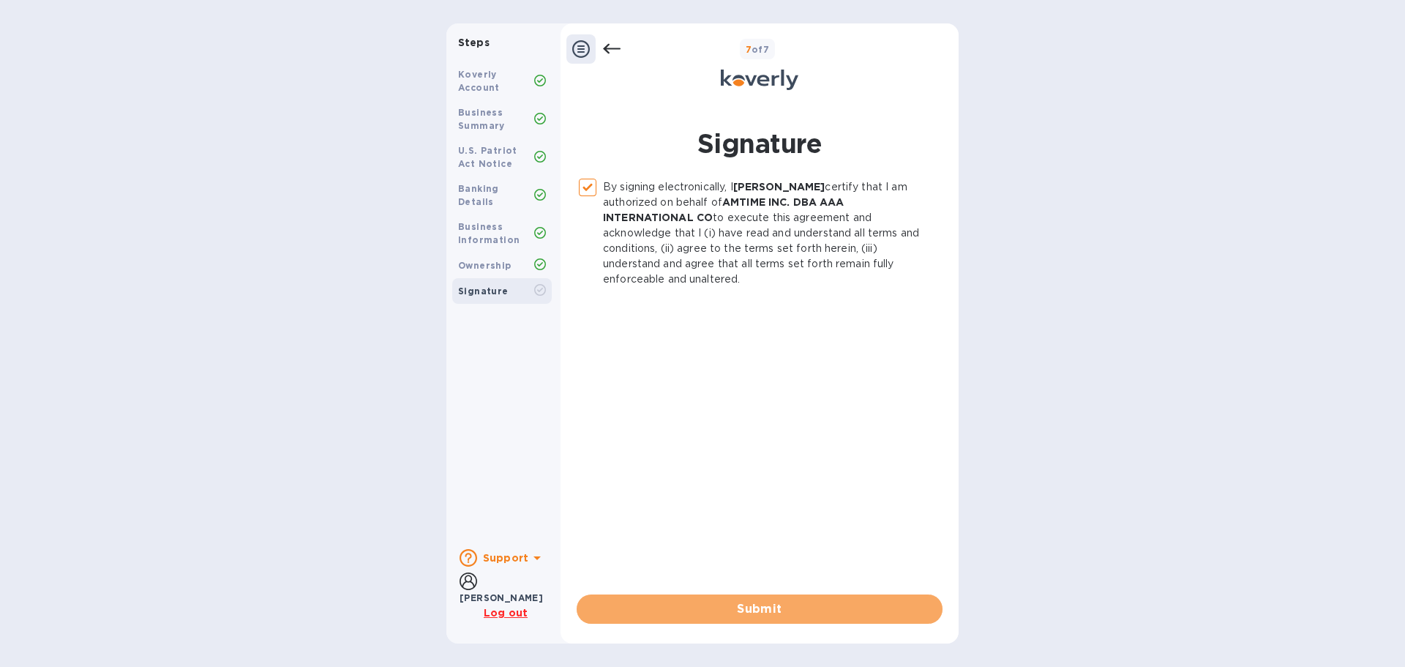
drag, startPoint x: 789, startPoint y: 605, endPoint x: 785, endPoint y: 582, distance: 23.0
click at [789, 605] on span "Submit" at bounding box center [759, 609] width 342 height 18
checkbox input "false"
